Goal: Navigation & Orientation: Find specific page/section

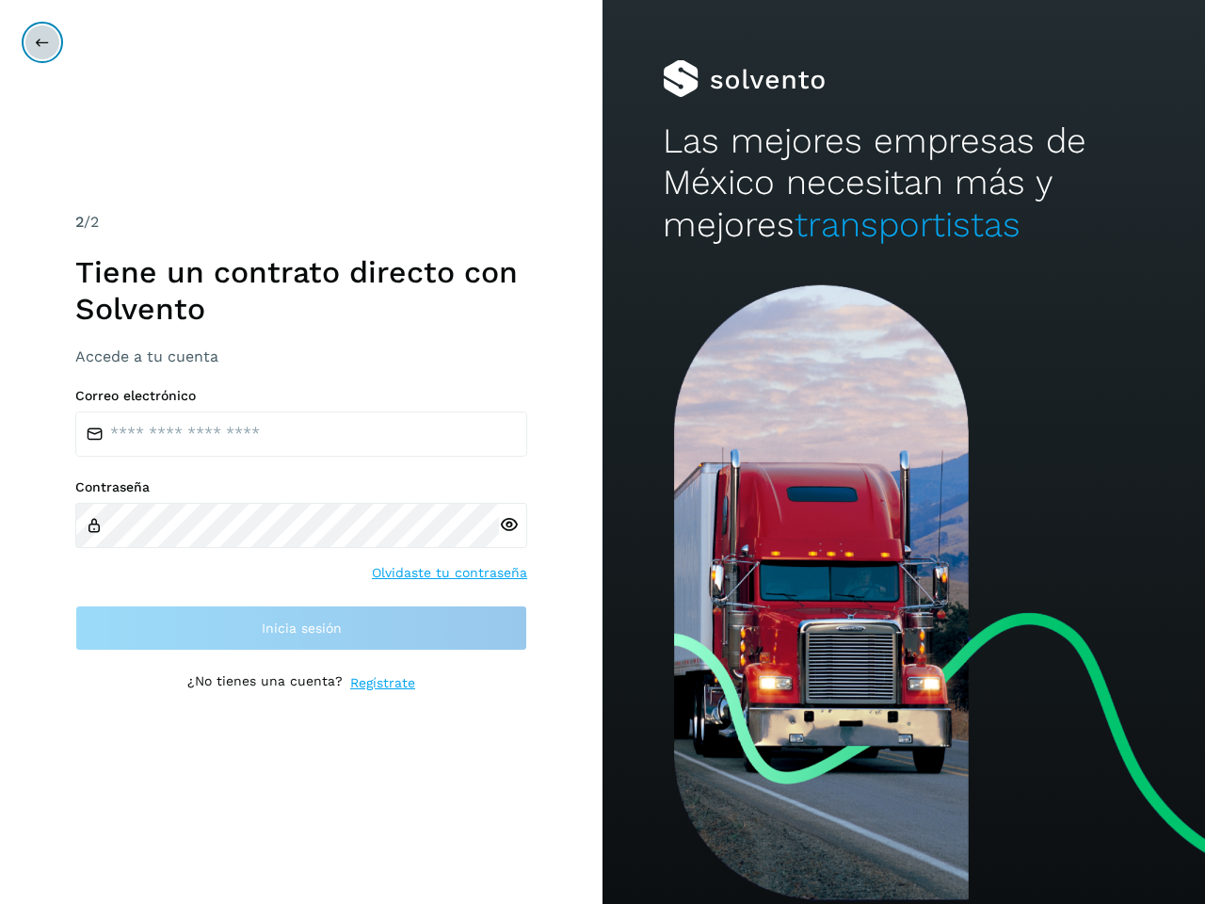
click at [42, 42] on icon at bounding box center [42, 42] width 15 height 15
click at [508, 525] on icon at bounding box center [509, 525] width 20 height 20
click at [450, 573] on link "Olvidaste tu contraseña" at bounding box center [449, 573] width 155 height 20
click at [382, 683] on link "Regístrate" at bounding box center [382, 683] width 65 height 20
